Goal: Information Seeking & Learning: Learn about a topic

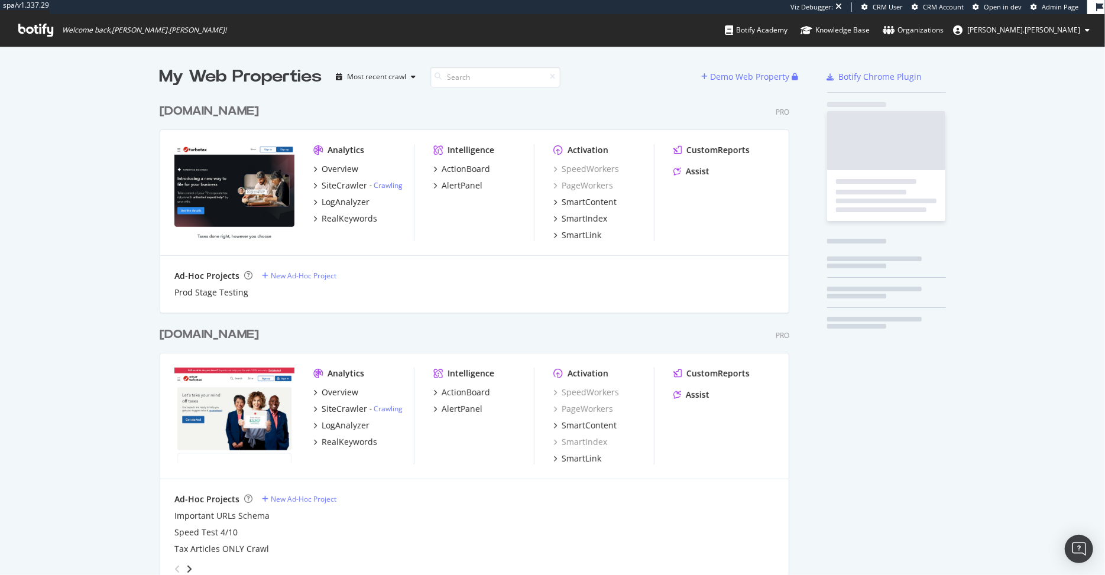
scroll to position [779, 638]
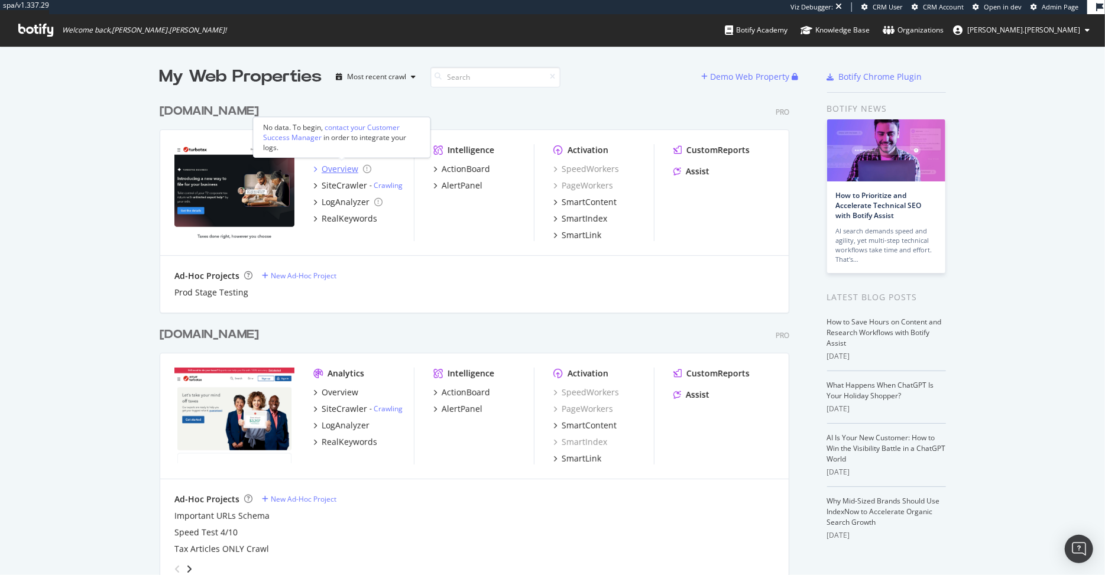
click at [330, 165] on div "Overview" at bounding box center [340, 169] width 37 height 12
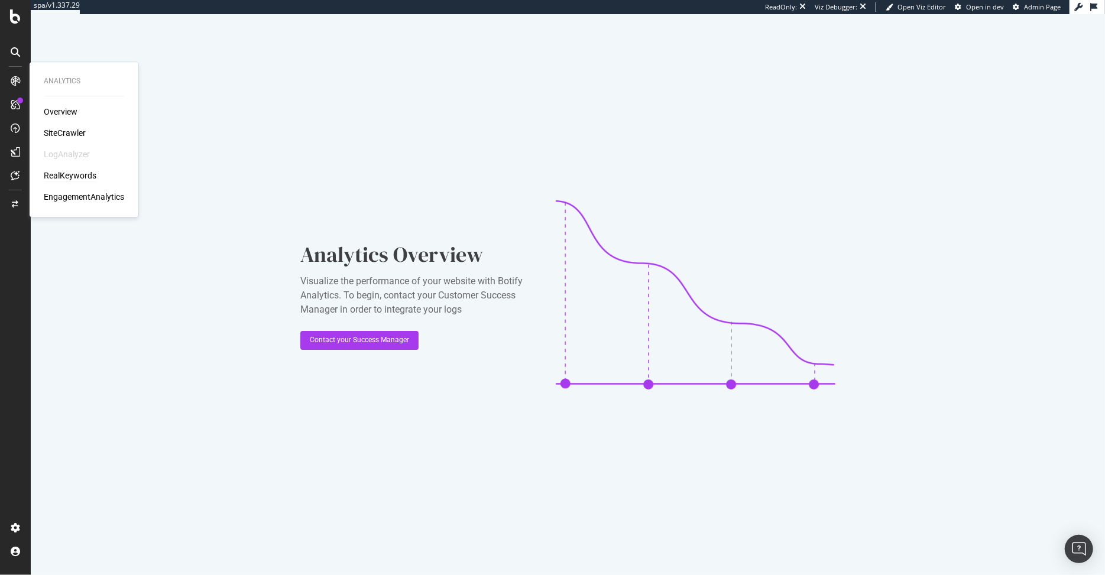
click at [71, 176] on div "RealKeywords" at bounding box center [70, 176] width 53 height 12
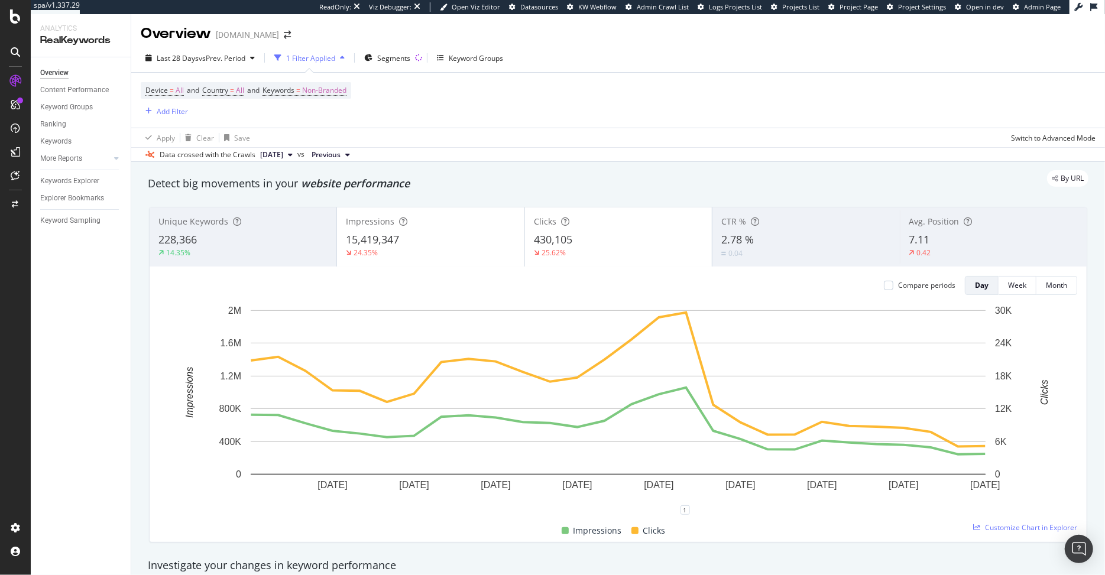
click at [283, 152] on span "[DATE]" at bounding box center [271, 155] width 23 height 11
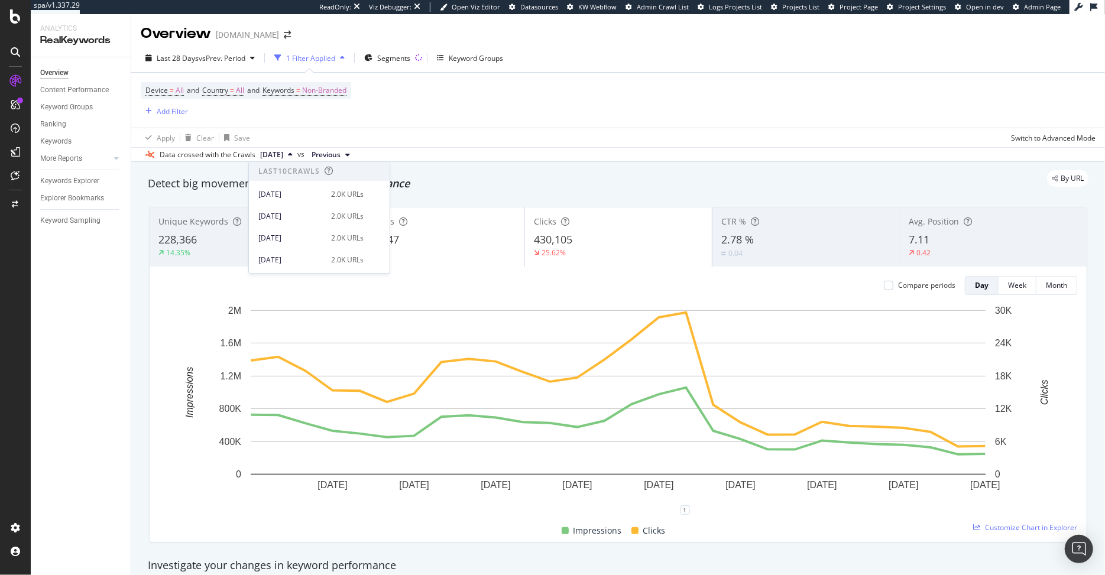
click at [283, 152] on span "[DATE]" at bounding box center [271, 155] width 23 height 11
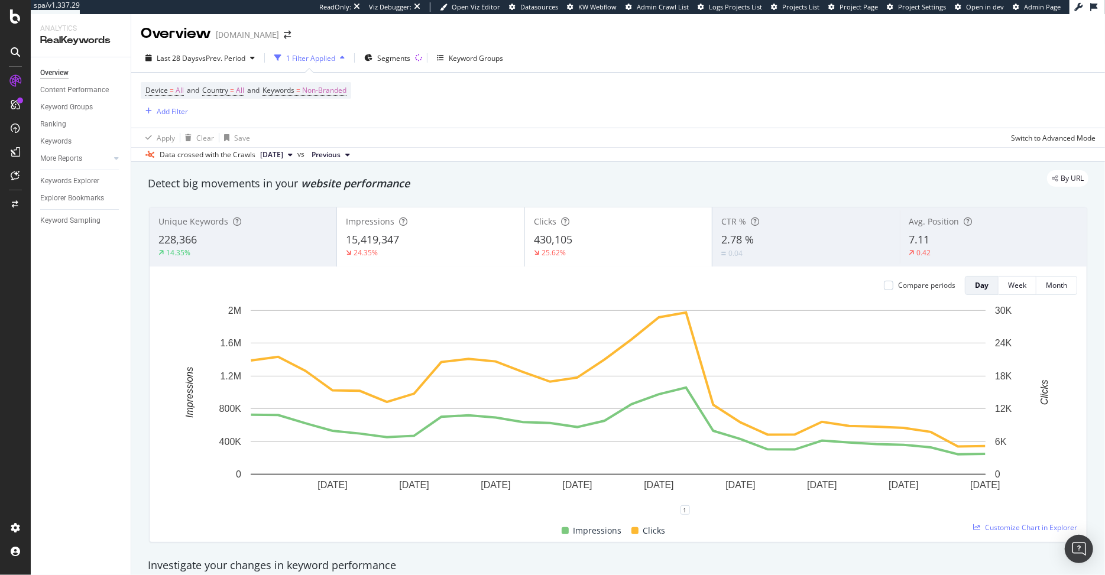
click at [283, 151] on span "[DATE]" at bounding box center [271, 155] width 23 height 11
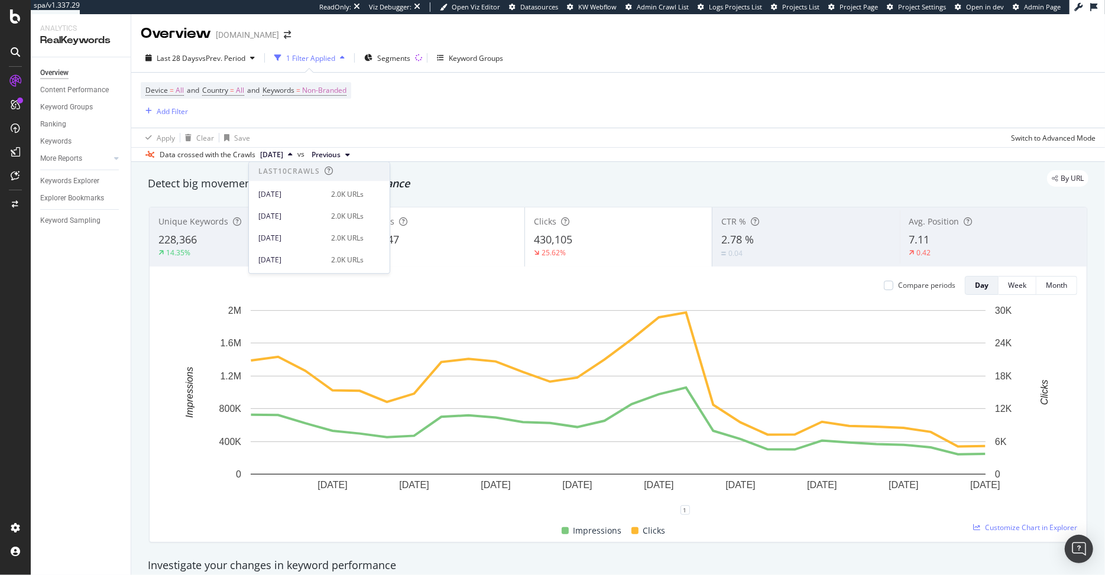
click at [176, 186] on div "By URL" at bounding box center [612, 178] width 952 height 17
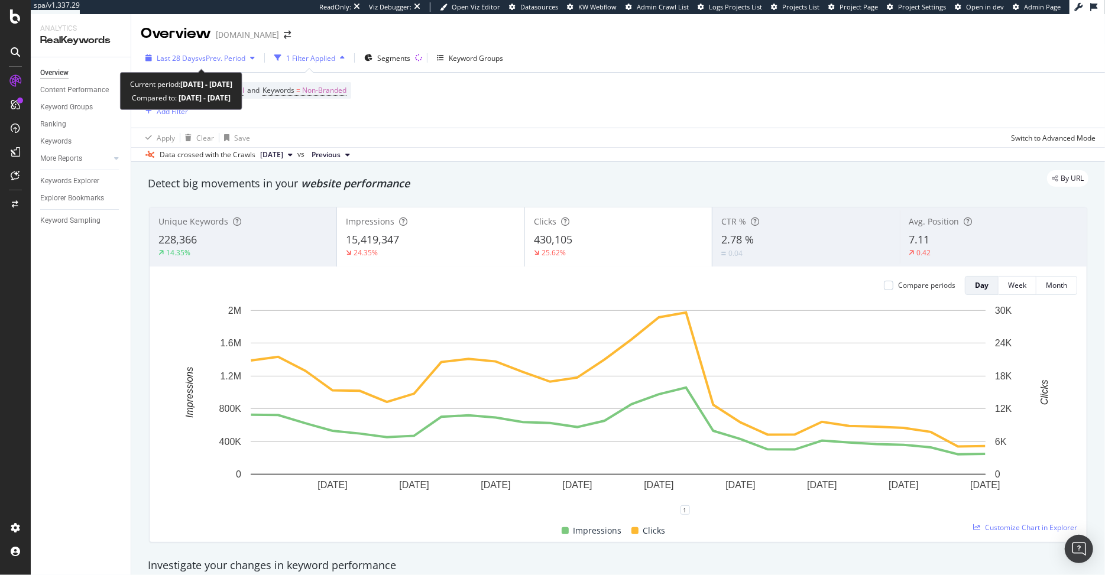
click at [232, 56] on span "vs Prev. Period" at bounding box center [222, 58] width 47 height 10
